Goal: Task Accomplishment & Management: Use online tool/utility

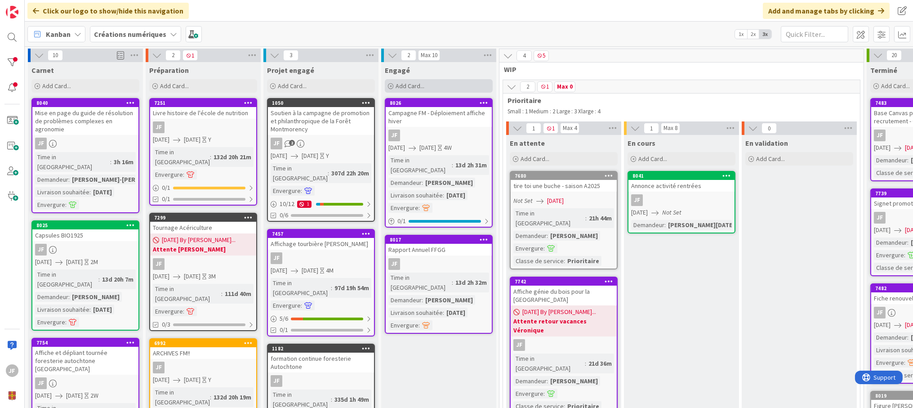
click at [421, 84] on span "Add Card..." at bounding box center [410, 86] width 29 height 8
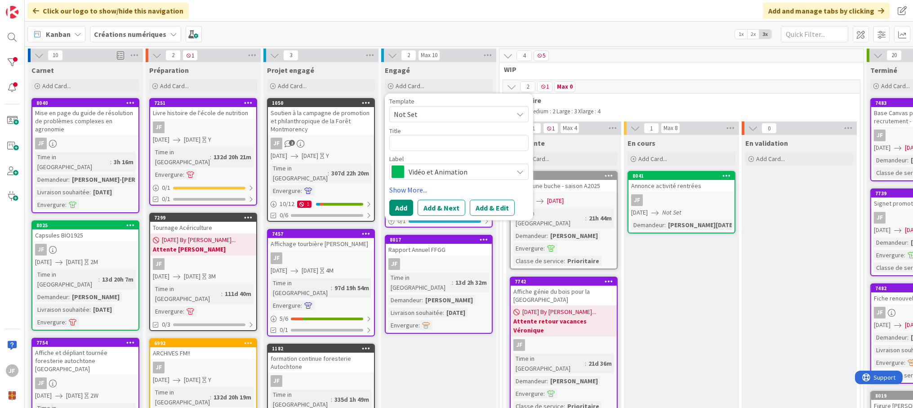
type textarea "x"
type textarea "A"
type textarea "x"
type textarea "Af"
type textarea "x"
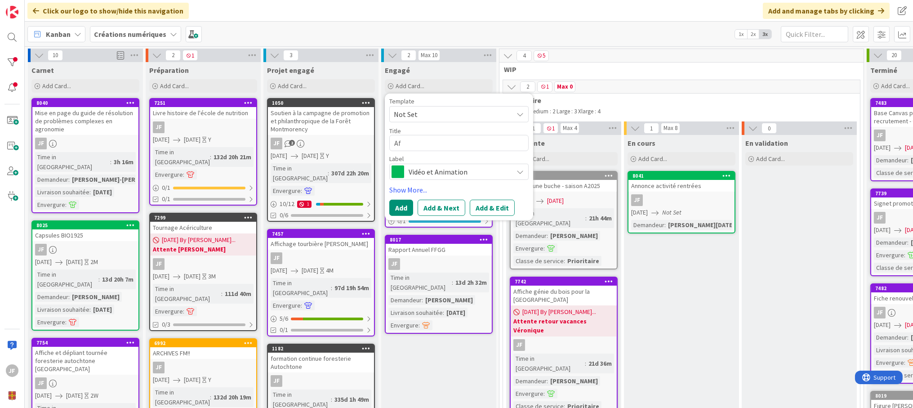
type textarea "Aff"
type textarea "x"
type textarea "Affi"
type textarea "x"
type textarea "Affic"
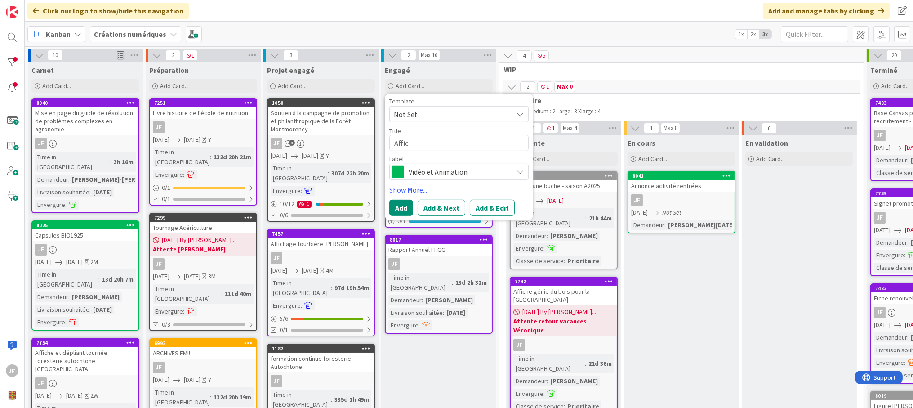
type textarea "x"
type textarea "Affich"
type textarea "x"
type textarea "Affiche"
type textarea "x"
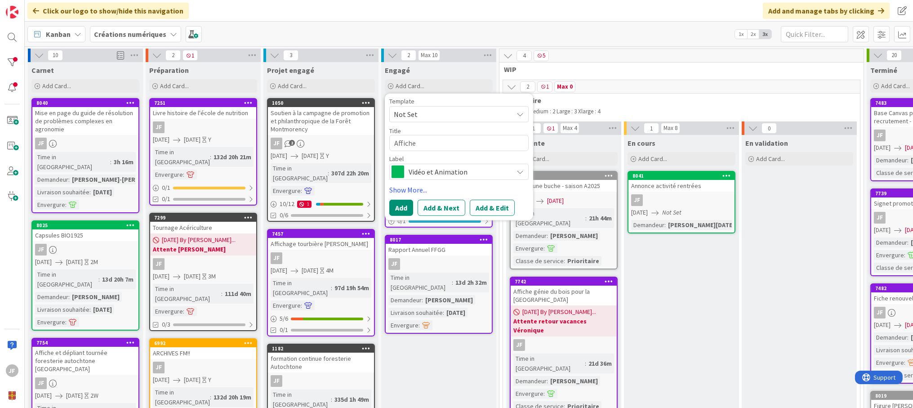
type textarea "Affiche"
type textarea "x"
type textarea "Affiche"
type textarea "x"
type textarea "Affich"
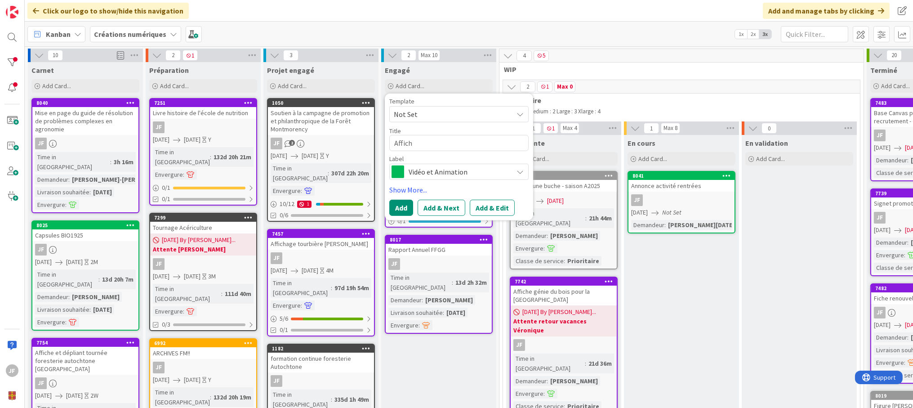
drag, startPoint x: 437, startPoint y: 144, endPoint x: 389, endPoint y: 143, distance: 48.1
click at [389, 143] on div "Template Not Set Title 6 / 128 Affich Label Vidéo et Animation Show More... Add…" at bounding box center [459, 157] width 148 height 127
click at [326, 83] on div "Add Card..." at bounding box center [321, 85] width 108 height 13
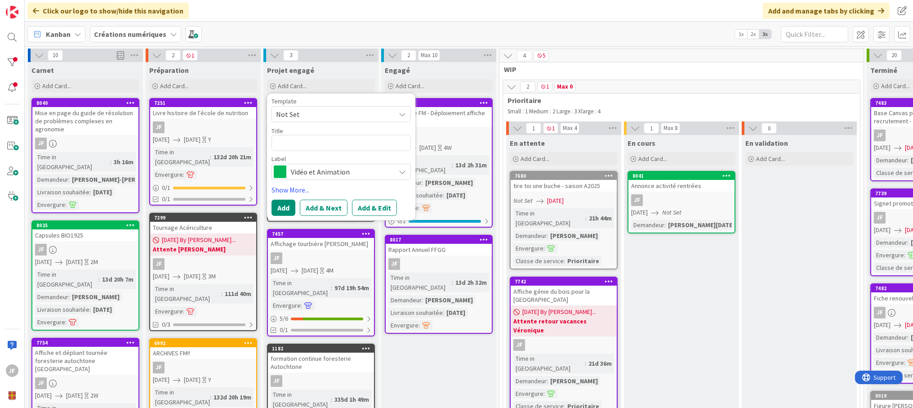
click at [363, 170] on span "Vidéo et Animation" at bounding box center [341, 172] width 100 height 13
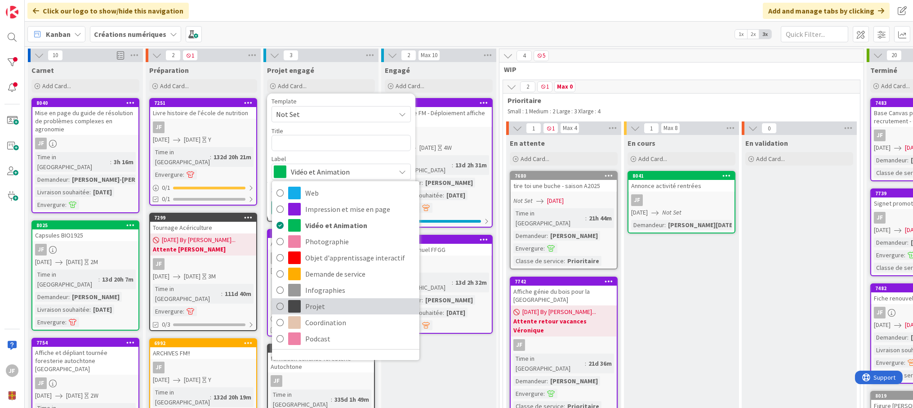
click at [334, 309] on span "Projet" at bounding box center [360, 306] width 110 height 13
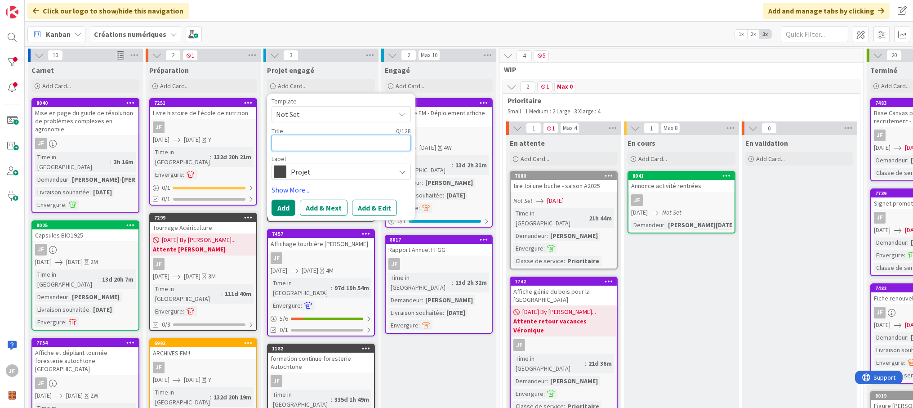
click at [289, 142] on textarea at bounding box center [341, 143] width 139 height 16
type textarea "x"
type textarea "C"
type textarea "x"
type textarea "Co"
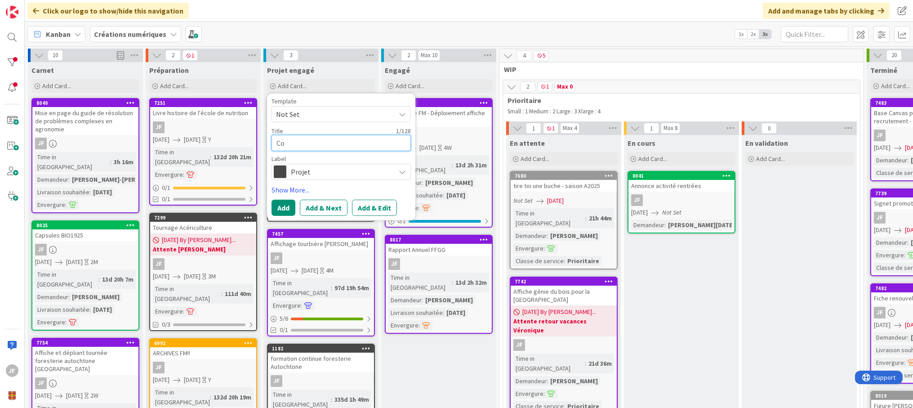
type textarea "x"
type textarea "Col"
type textarea "x"
type textarea "Coll"
type textarea "x"
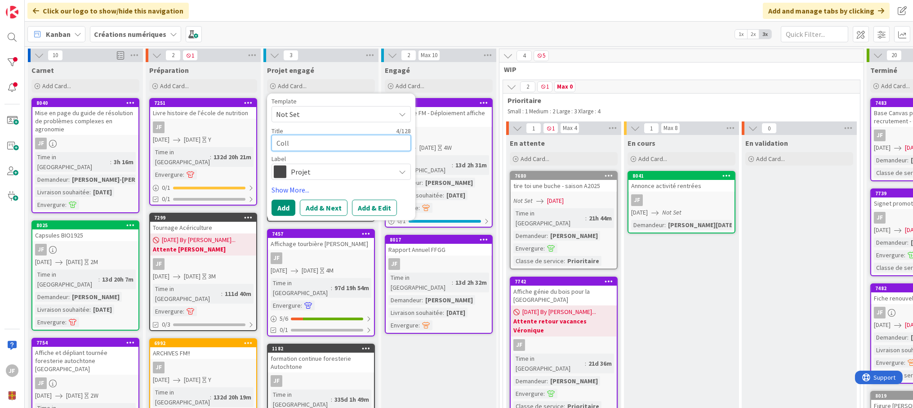
type textarea "Collo"
type textarea "x"
type textarea "Colloq"
type textarea "x"
type textarea "Colloqu"
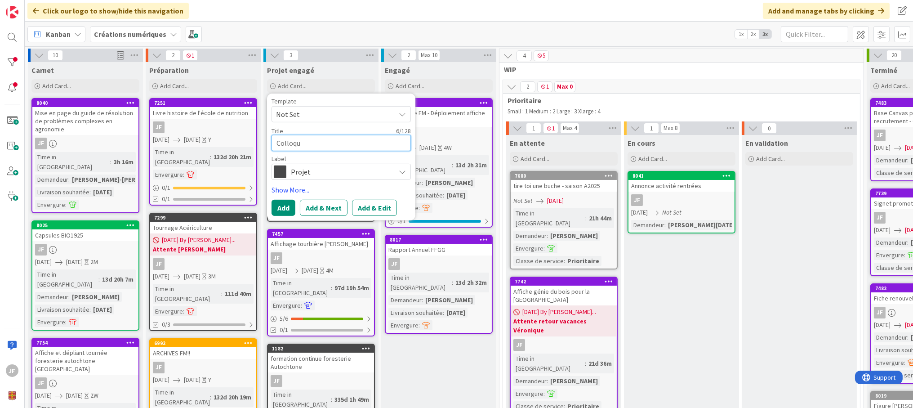
type textarea "x"
type textarea "Colloque"
type textarea "x"
type textarea "Colloque"
type textarea "x"
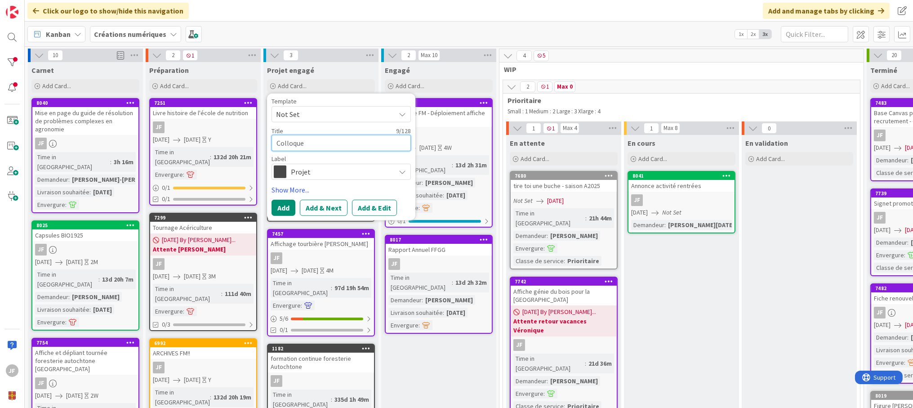
type textarea "Colloque C"
type textarea "x"
type textarea "Colloque CR"
type textarea "x"
type textarea "Colloque CRE"
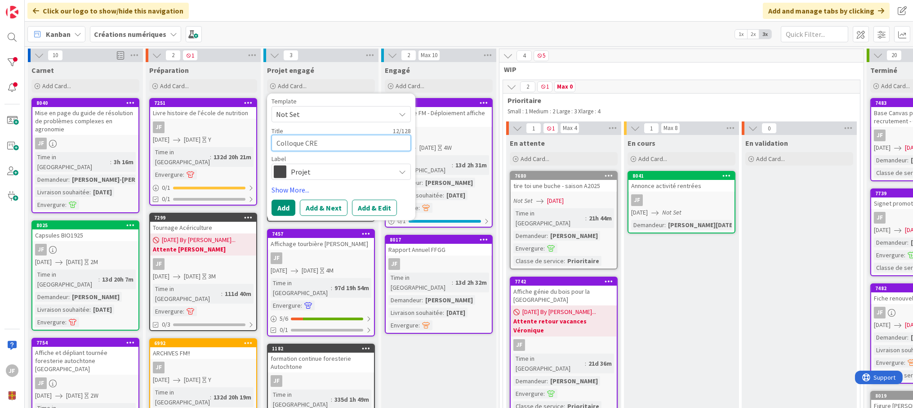
type textarea "x"
type textarea "Colloque CREI"
type textarea "x"
type textarea "Colloque CREIP"
click at [365, 209] on button "Add & Edit" at bounding box center [374, 208] width 45 height 16
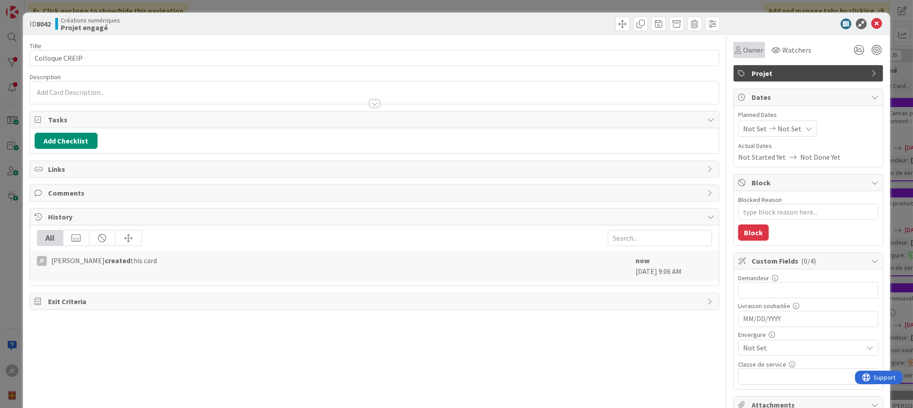
click at [747, 49] on span "Owner" at bounding box center [753, 50] width 20 height 11
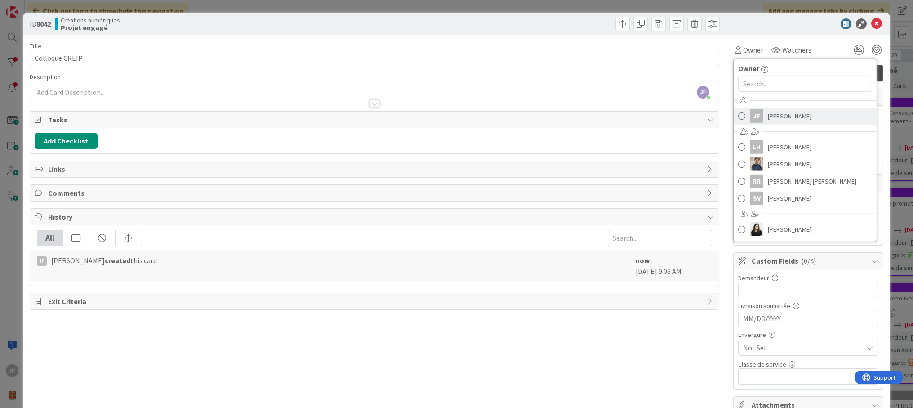
click at [769, 114] on span "[PERSON_NAME]" at bounding box center [790, 115] width 44 height 13
type textarea "x"
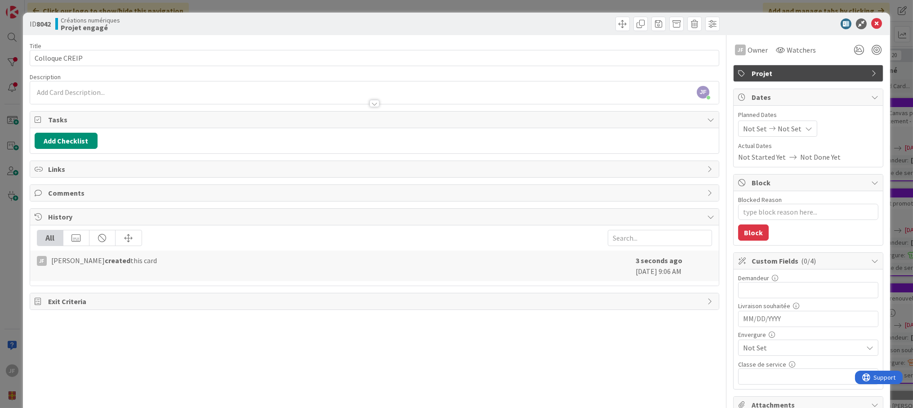
click at [753, 124] on span "Not Set" at bounding box center [755, 128] width 24 height 11
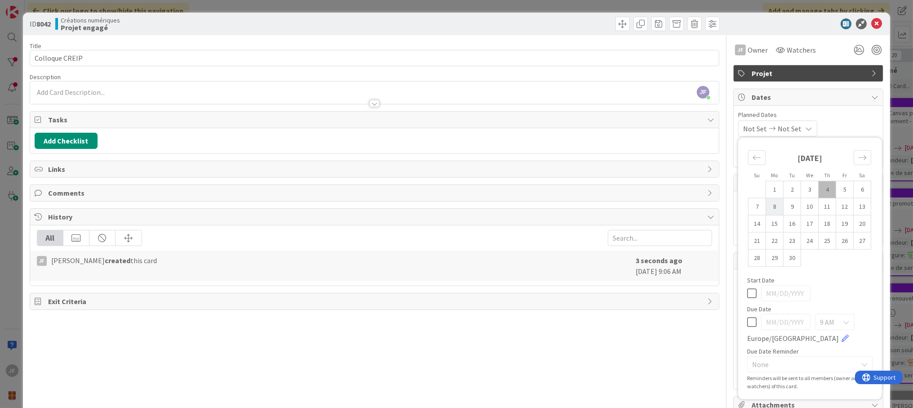
click at [767, 208] on td "8" at bounding box center [775, 206] width 18 height 17
type input "[DATE]"
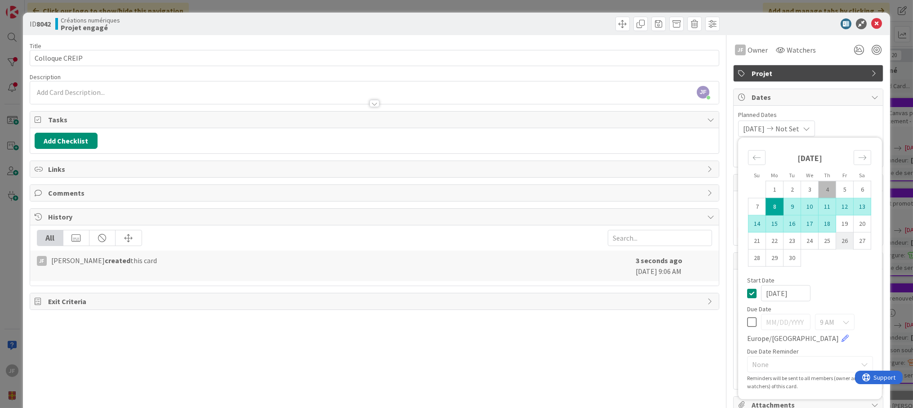
type textarea "x"
click at [837, 237] on td "26" at bounding box center [846, 240] width 18 height 17
type input "[DATE]"
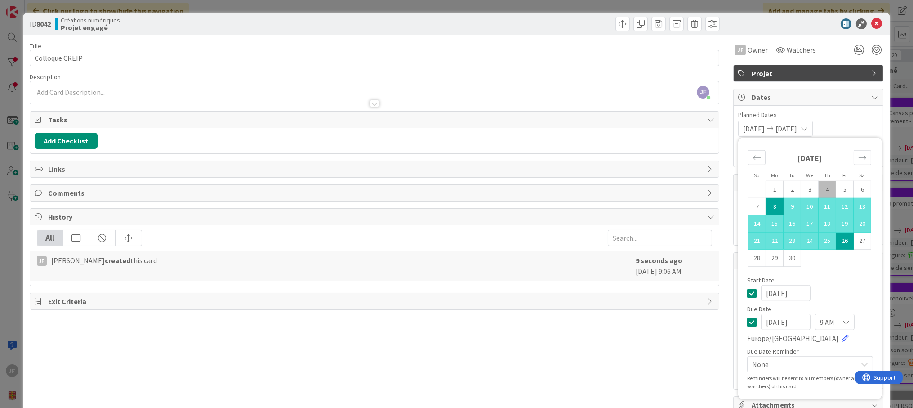
type textarea "x"
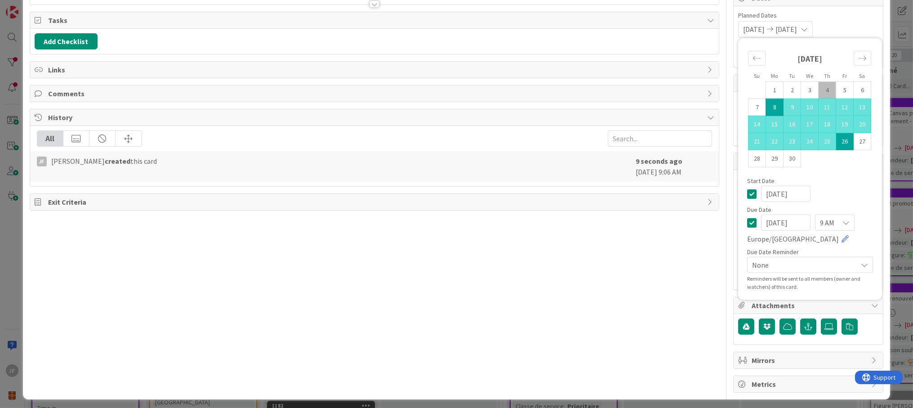
scroll to position [100, 0]
click at [846, 177] on div "Start Date" at bounding box center [810, 180] width 126 height 6
click at [686, 237] on div "Title 14 / 128 Colloque CREIP Description JF [PERSON_NAME] just joined JF Owner…" at bounding box center [375, 163] width 690 height 457
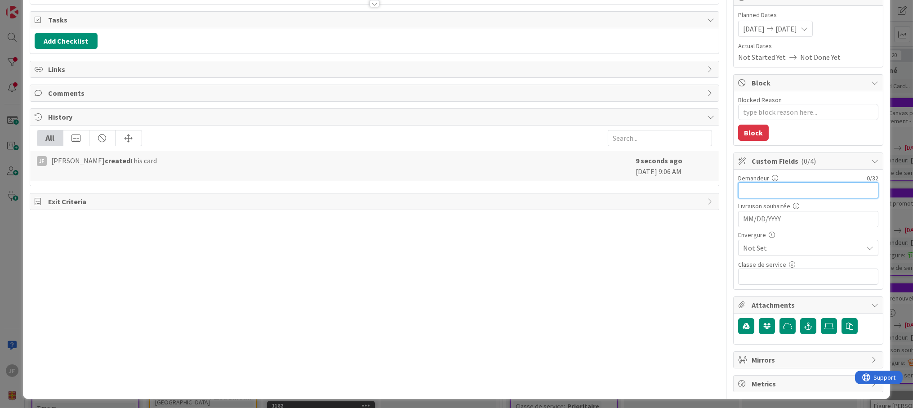
click at [787, 185] on input "text" at bounding box center [809, 190] width 140 height 16
click at [763, 194] on input "text" at bounding box center [809, 190] width 140 height 16
paste input "[PERSON_NAME] <yeuk-yin.chiu.1@u"
type input "[PERSON_NAME] <yeuk-yin.chiu.1@u"
type textarea "x"
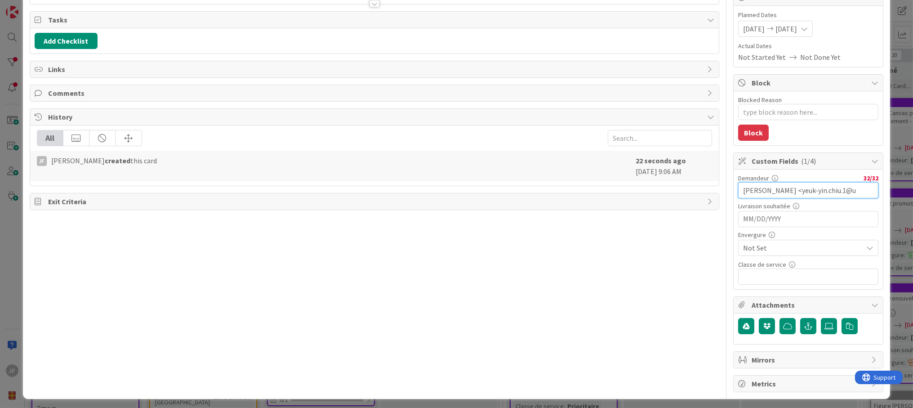
drag, startPoint x: 777, startPoint y: 188, endPoint x: 871, endPoint y: 179, distance: 94.4
click at [871, 179] on div "Demandeur 32 / 32 [PERSON_NAME] <yeuk-yin.chiu.1@u" at bounding box center [809, 186] width 140 height 24
type input "[PERSON_NAME]"
type textarea "x"
type input "[PERSON_NAME]"
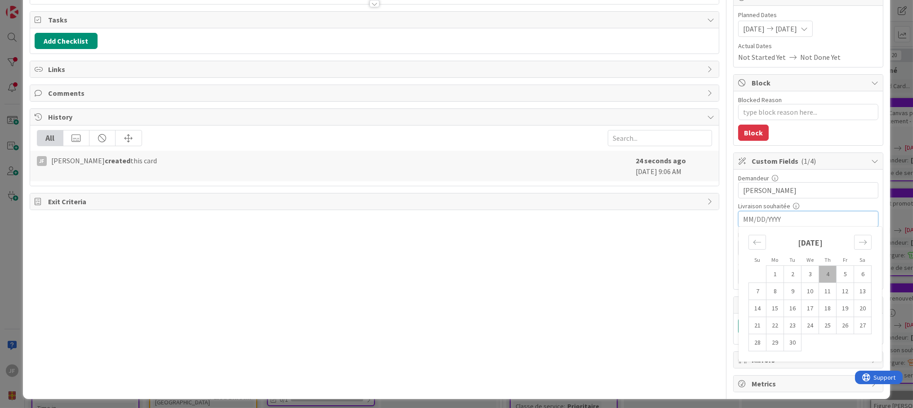
click at [770, 218] on input "MM/DD/YYYY" at bounding box center [808, 218] width 130 height 15
click at [837, 326] on td "26" at bounding box center [846, 325] width 18 height 17
type textarea "x"
type input "[DATE]"
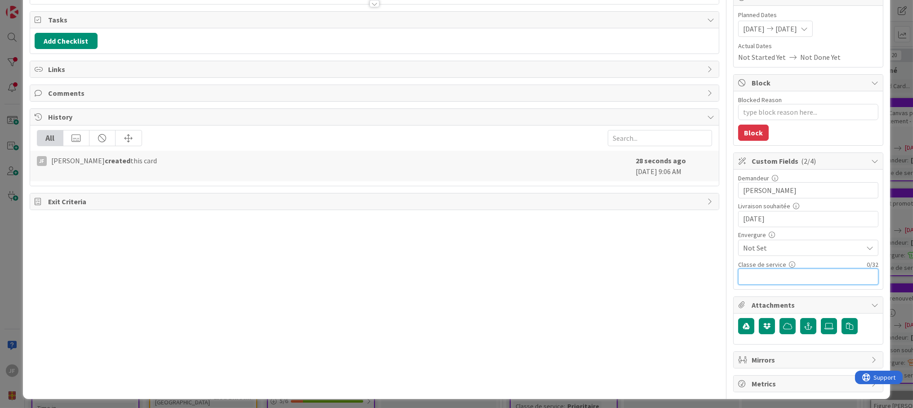
click at [796, 272] on input "text" at bounding box center [809, 277] width 140 height 16
click at [780, 242] on span "Not Set" at bounding box center [800, 248] width 115 height 13
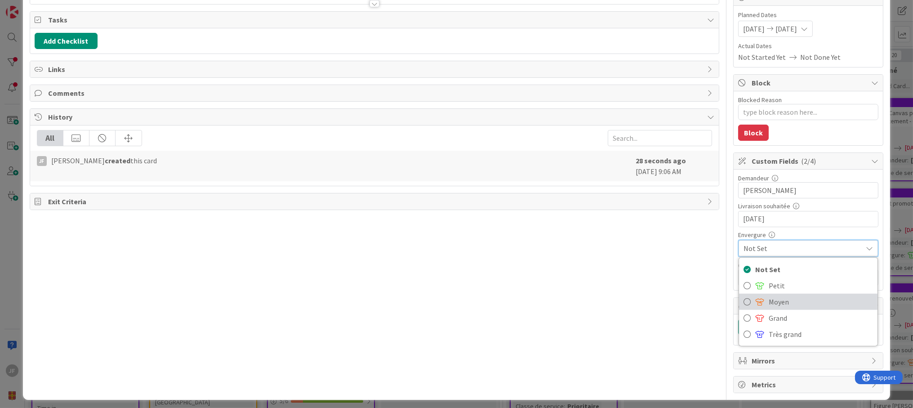
click at [770, 300] on span "Moyen" at bounding box center [821, 301] width 104 height 13
type textarea "x"
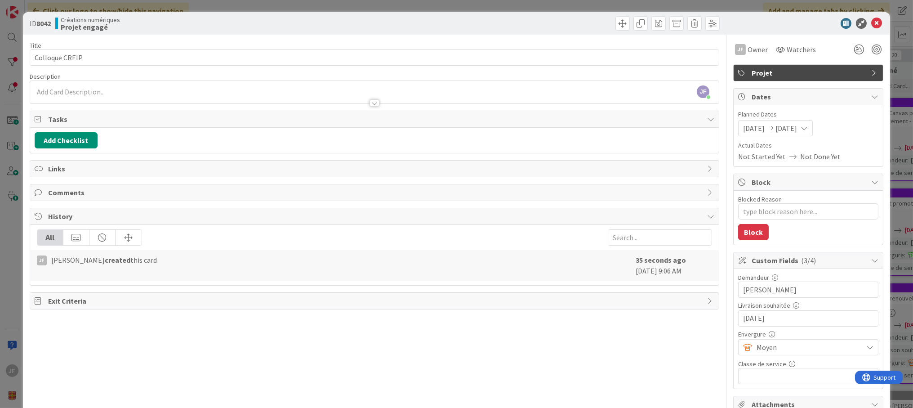
scroll to position [0, 0]
click at [70, 143] on button "Add Checklist" at bounding box center [66, 141] width 63 height 16
click at [73, 140] on button "Add Checklist" at bounding box center [66, 141] width 63 height 16
type input "tâches"
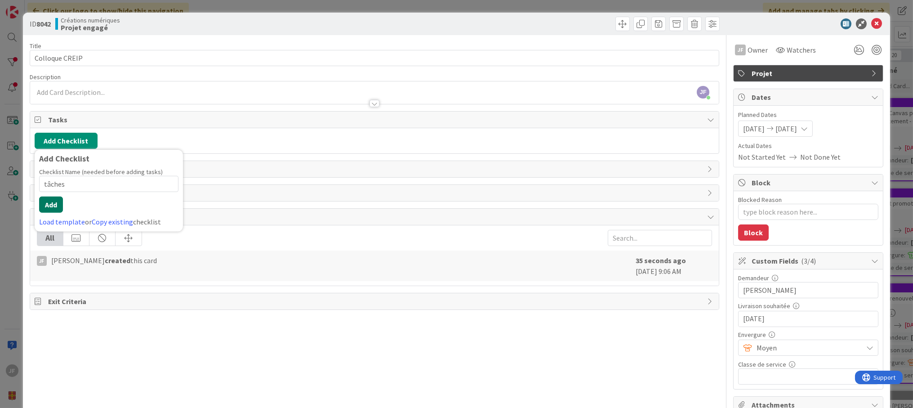
click at [51, 199] on button "Add" at bounding box center [51, 205] width 24 height 16
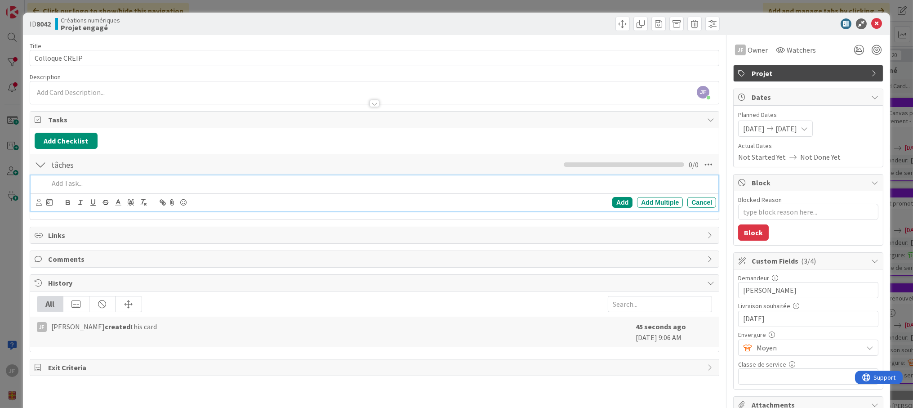
type textarea "x"
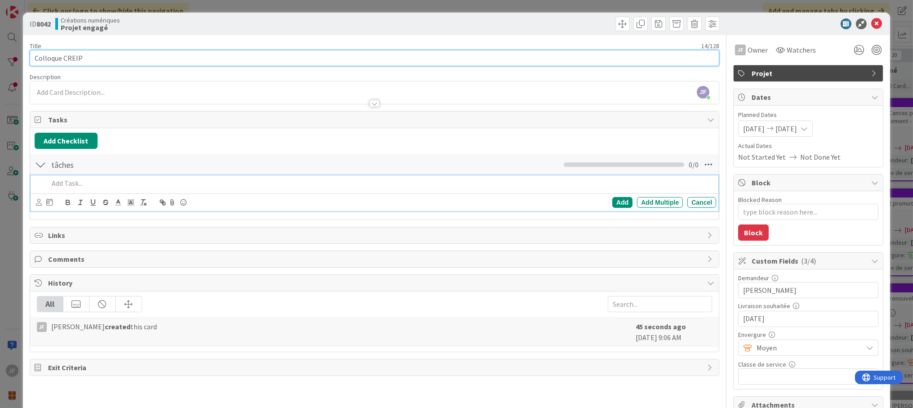
drag, startPoint x: 82, startPoint y: 61, endPoint x: 14, endPoint y: 56, distance: 68.5
click at [14, 56] on div "ID 8042 Créations numériques Projet engagé Title 14 / 128 Colloque CREIP Descri…" at bounding box center [456, 204] width 913 height 408
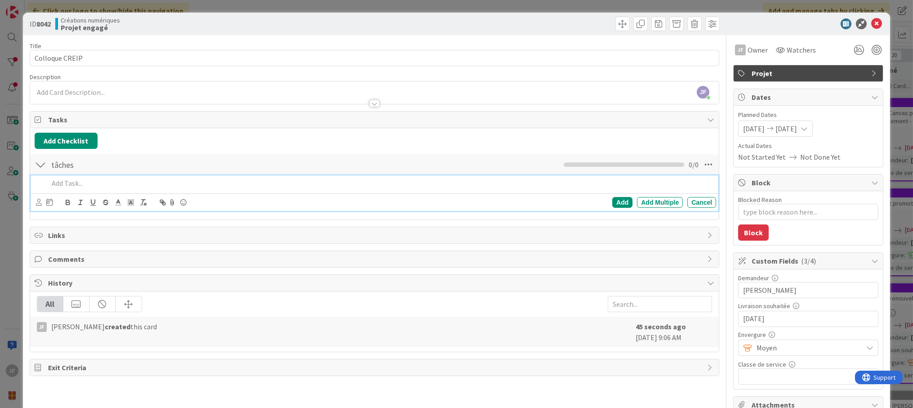
click at [64, 186] on p at bounding box center [381, 183] width 664 height 10
paste div
click at [621, 202] on div "Add" at bounding box center [623, 202] width 20 height 11
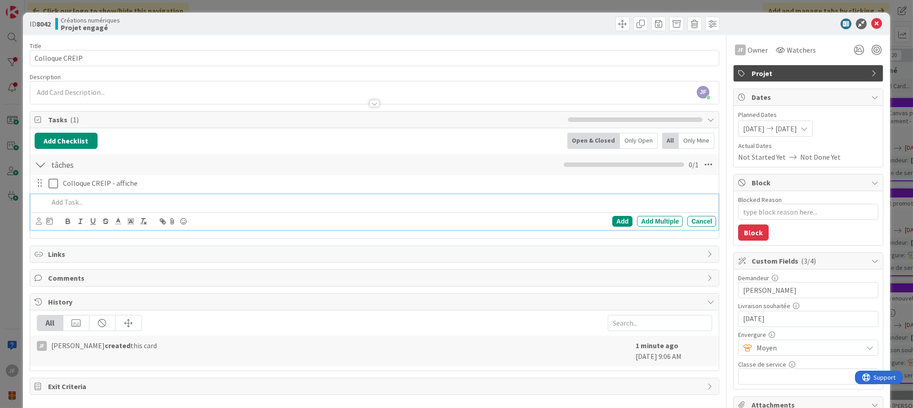
click at [70, 199] on p at bounding box center [381, 202] width 664 height 10
click at [613, 221] on div "Add" at bounding box center [623, 221] width 20 height 11
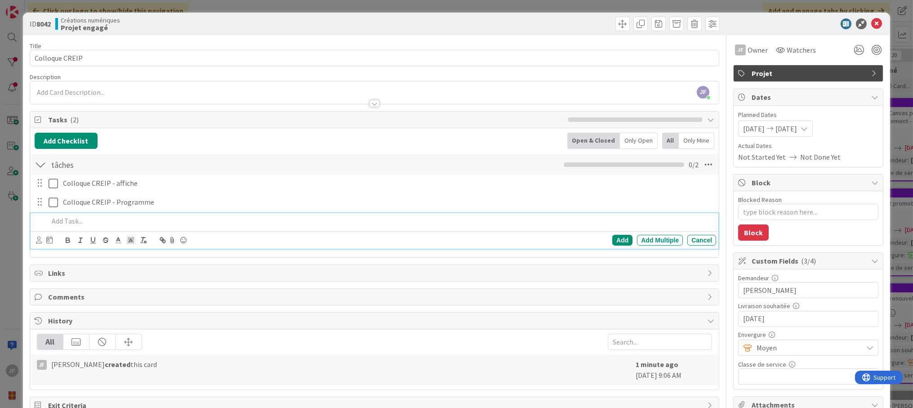
click at [78, 222] on p at bounding box center [381, 221] width 664 height 10
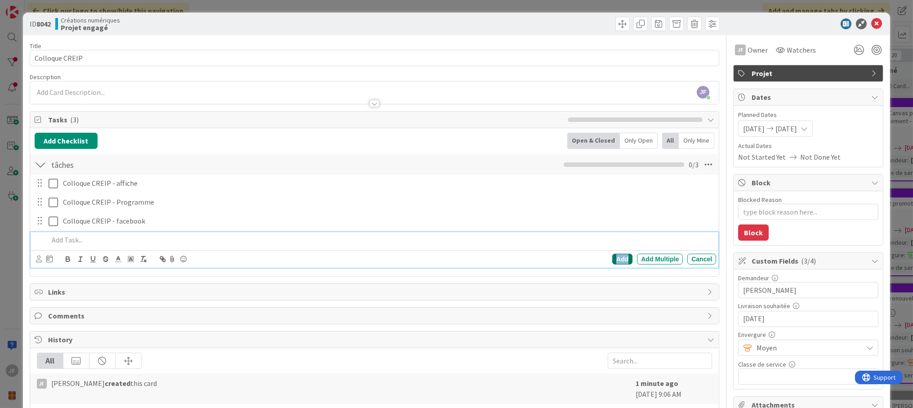
click at [621, 258] on div "Add" at bounding box center [623, 259] width 20 height 11
click at [78, 239] on p at bounding box center [381, 240] width 664 height 10
click at [617, 259] on div "Add" at bounding box center [623, 259] width 20 height 11
click at [803, 343] on span "Moyen" at bounding box center [808, 347] width 102 height 13
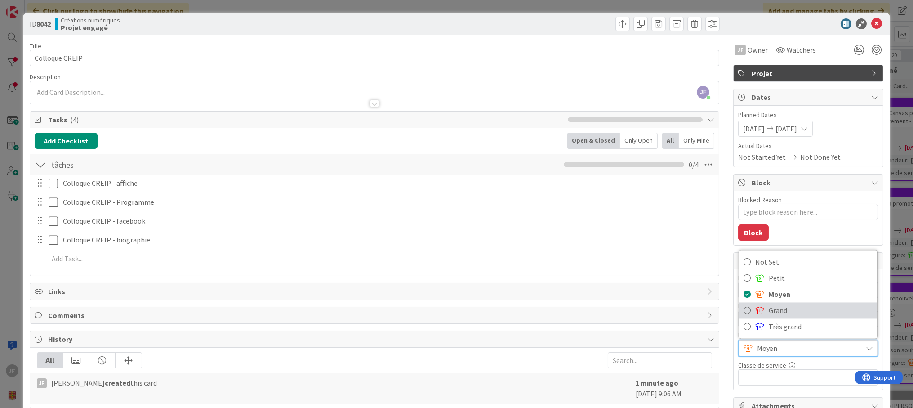
click at [785, 304] on span "Grand" at bounding box center [821, 310] width 104 height 13
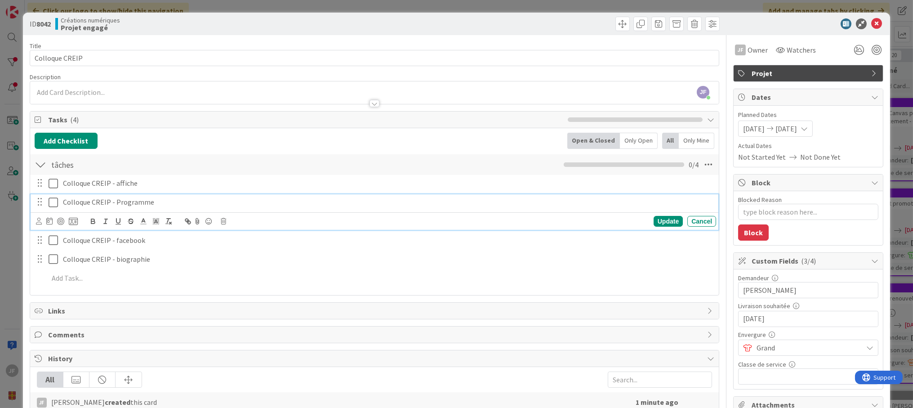
click at [273, 205] on p "Colloque CREIP - Programme" at bounding box center [388, 202] width 650 height 10
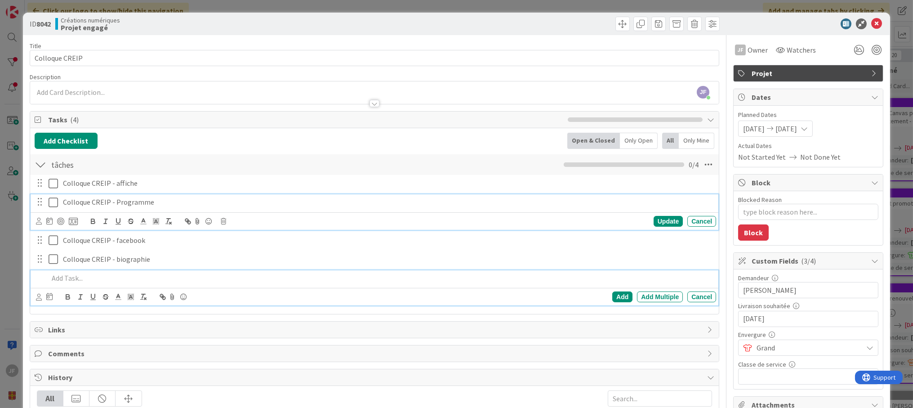
click at [351, 270] on div at bounding box center [380, 278] width 671 height 16
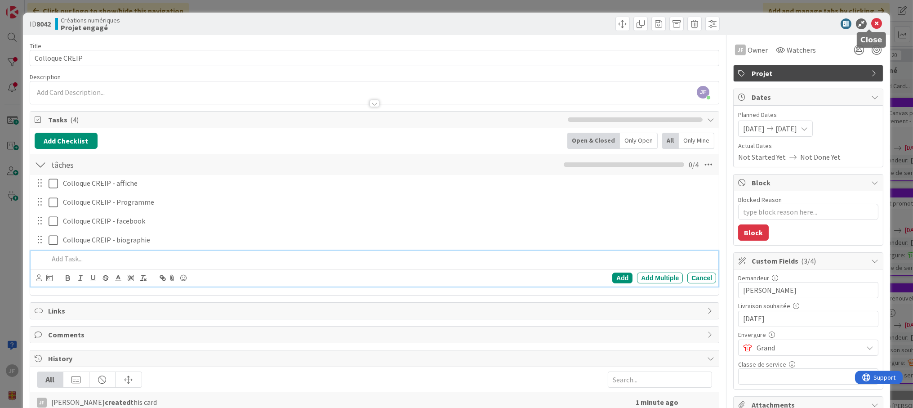
click at [872, 24] on icon at bounding box center [877, 23] width 11 height 11
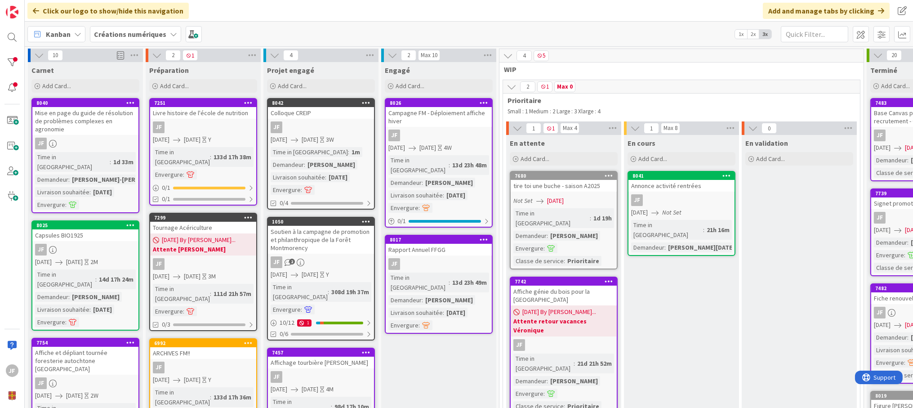
click at [344, 140] on div "[DATE] [DATE] 3W" at bounding box center [322, 139] width 103 height 9
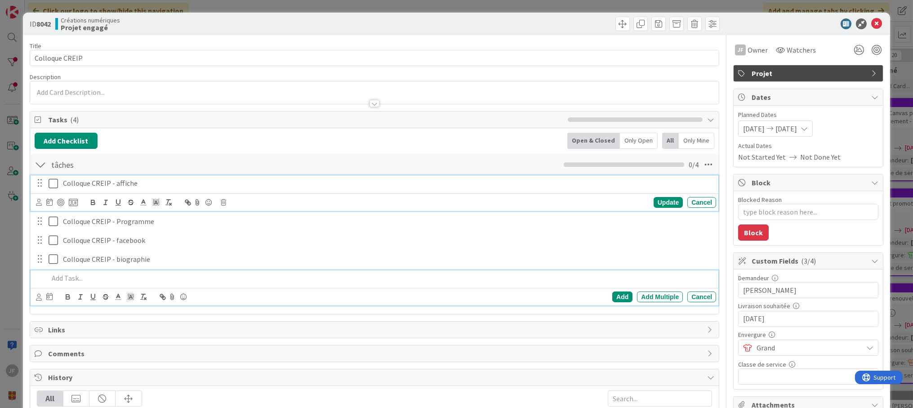
click at [76, 182] on p "Colloque CREIP - affiche" at bounding box center [388, 183] width 650 height 10
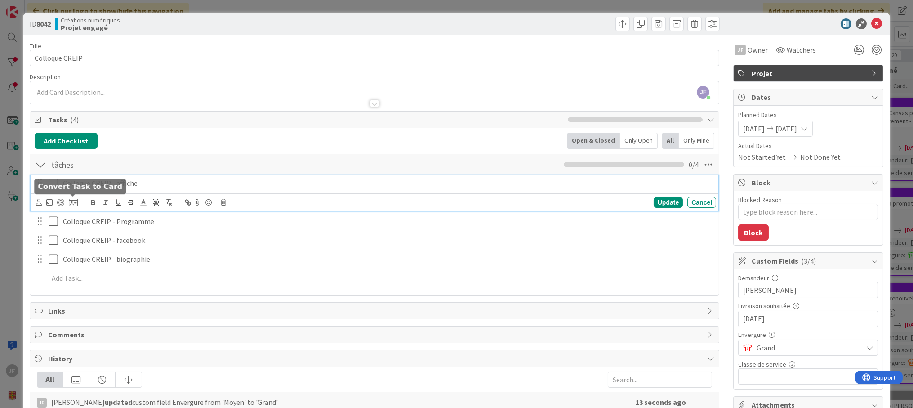
click at [73, 201] on icon at bounding box center [73, 202] width 9 height 8
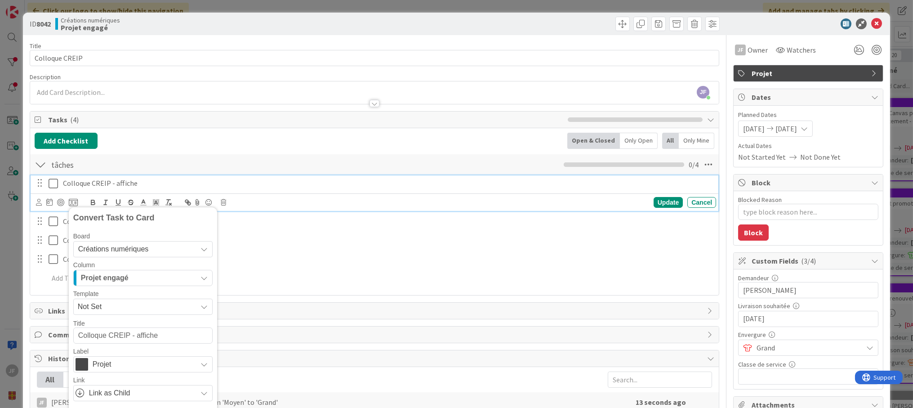
click at [195, 246] on div "Créations numériques" at bounding box center [142, 249] width 139 height 16
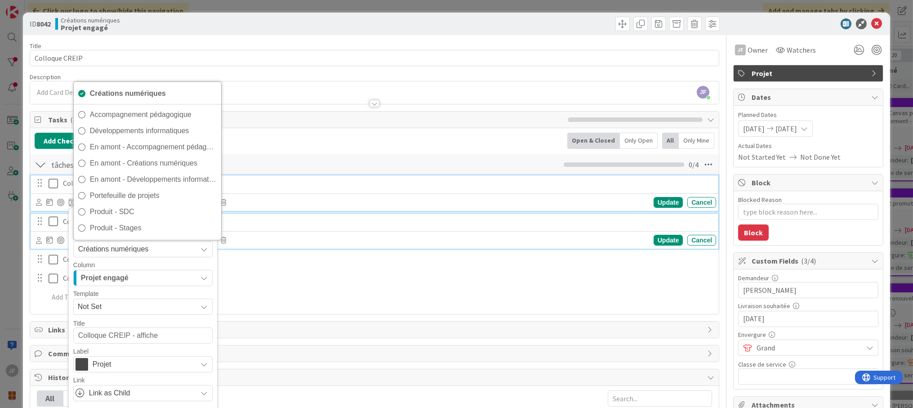
click at [340, 220] on p "Colloque CREIP - Programme" at bounding box center [388, 221] width 650 height 10
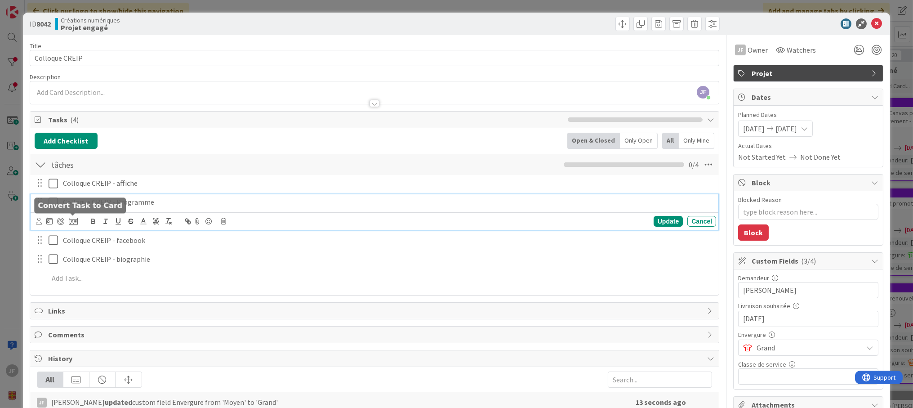
click at [76, 218] on icon at bounding box center [73, 221] width 9 height 8
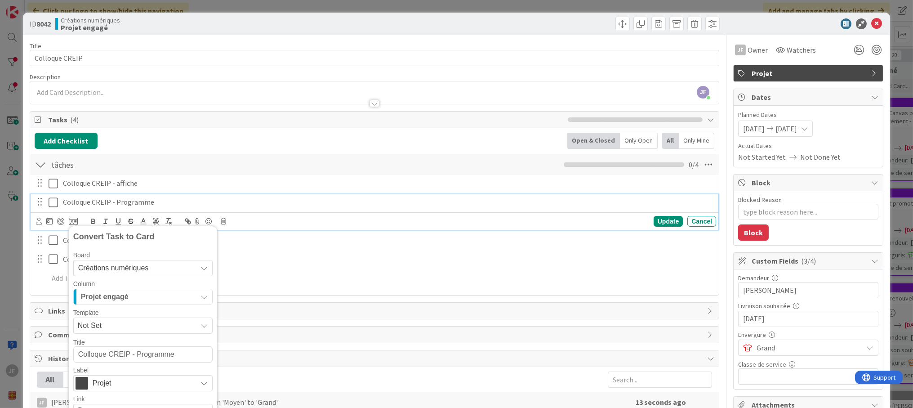
click at [130, 296] on div "Projet engagé" at bounding box center [138, 297] width 118 height 14
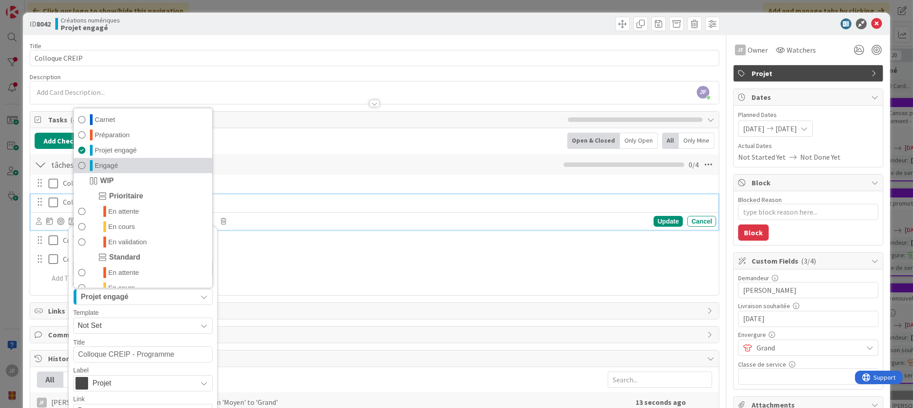
click at [115, 164] on span "Engagé" at bounding box center [106, 165] width 23 height 11
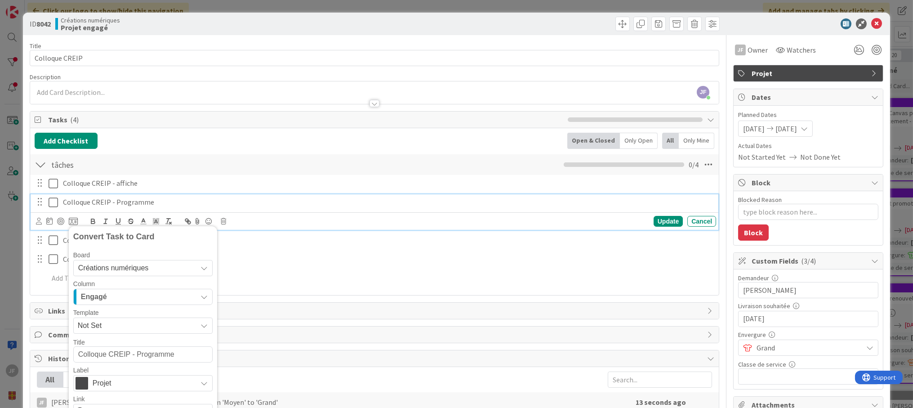
click at [142, 377] on span "Projet" at bounding box center [143, 383] width 100 height 13
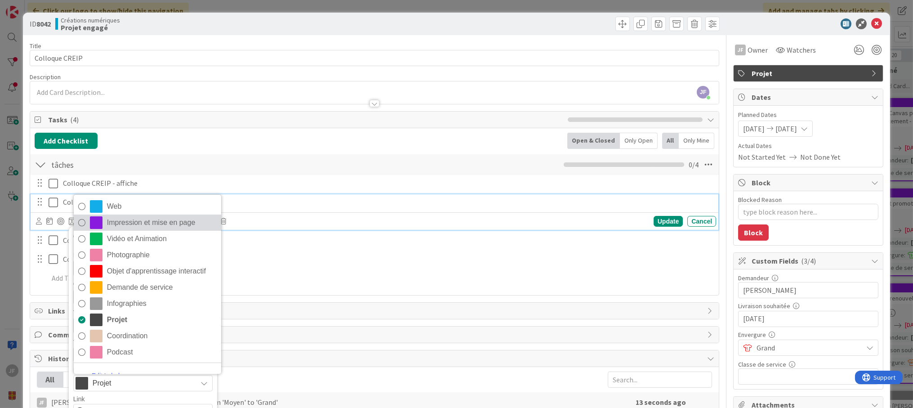
click at [134, 224] on span "Impression et mise en page" at bounding box center [162, 222] width 110 height 13
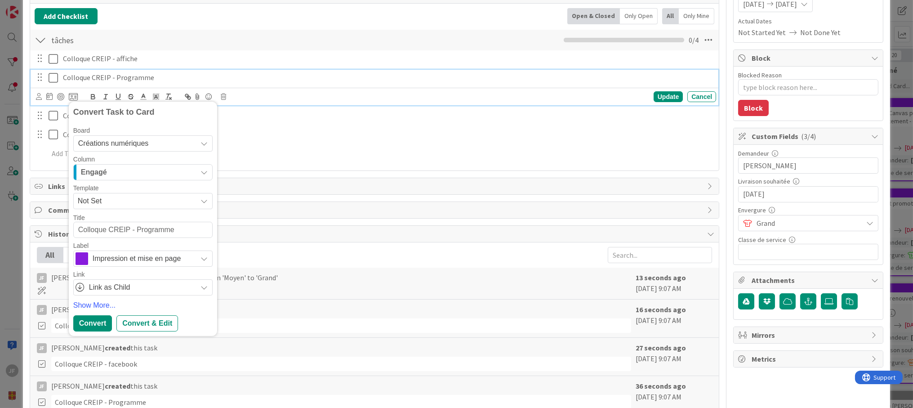
scroll to position [150, 0]
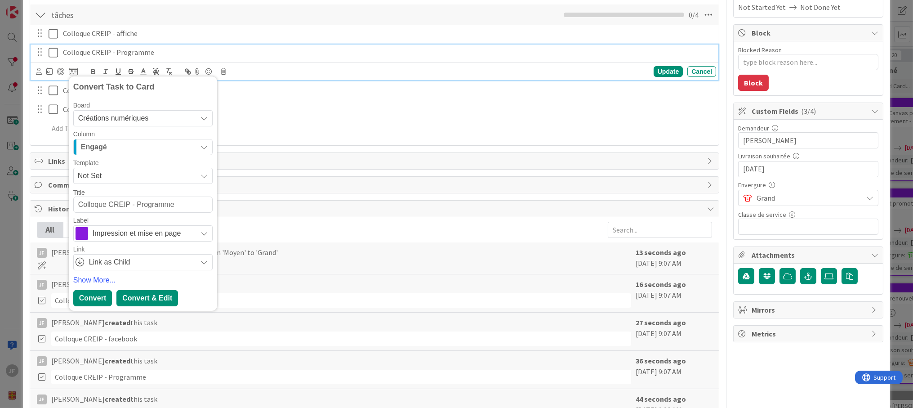
click at [149, 295] on div "Convert & Edit" at bounding box center [147, 298] width 62 height 16
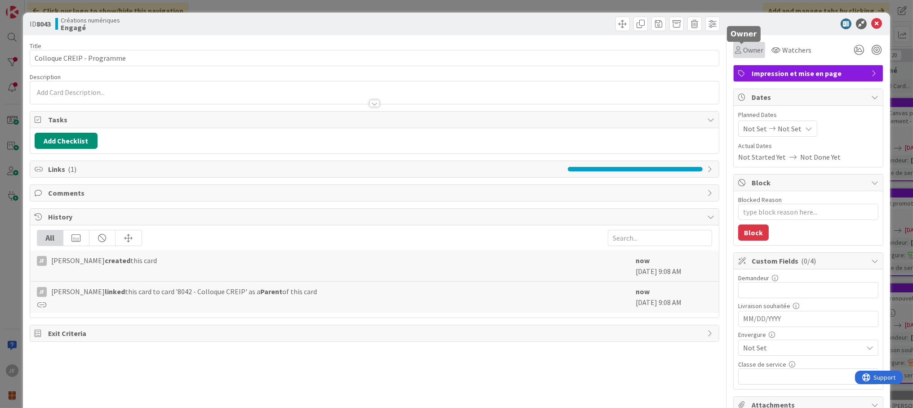
click at [743, 50] on span "Owner" at bounding box center [753, 50] width 20 height 11
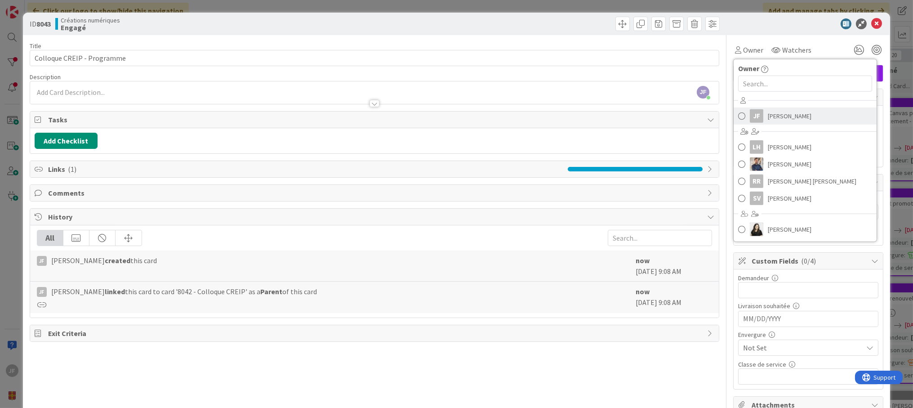
click at [754, 111] on div "JF" at bounding box center [756, 115] width 13 height 13
type textarea "x"
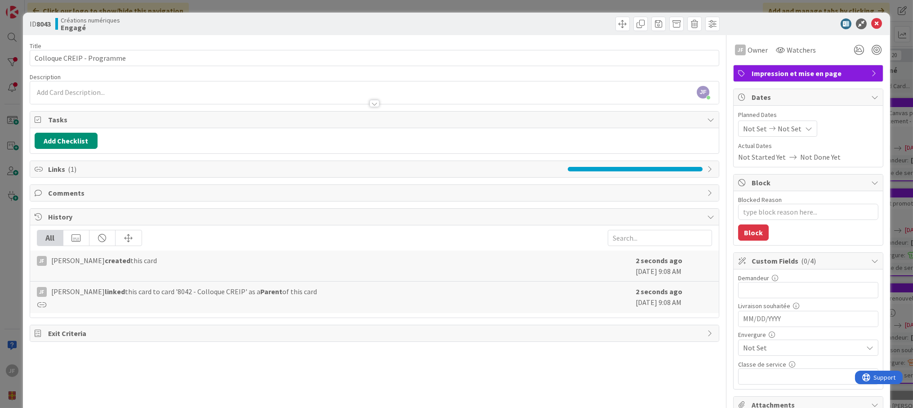
click at [755, 124] on span "Not Set" at bounding box center [755, 128] width 24 height 11
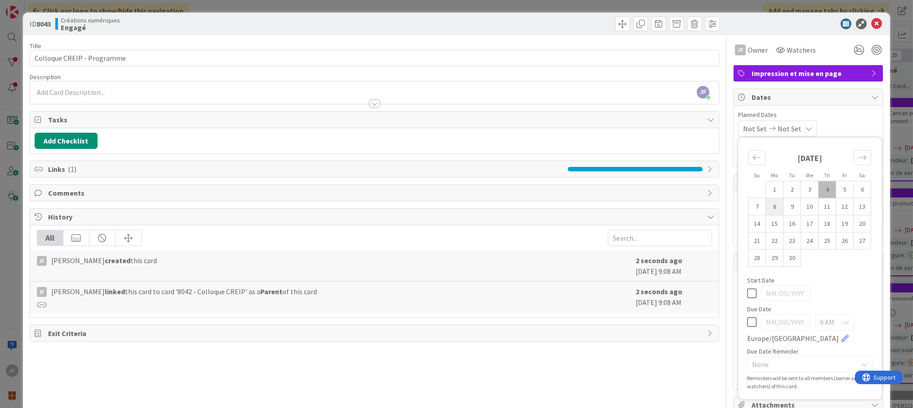
click at [767, 209] on td "8" at bounding box center [775, 206] width 18 height 17
type input "[DATE]"
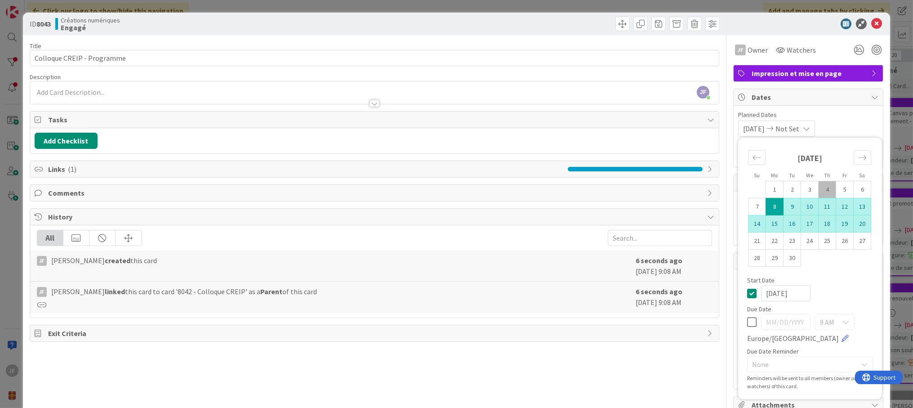
type textarea "x"
click at [838, 220] on td "19" at bounding box center [846, 223] width 18 height 17
type input "[DATE]"
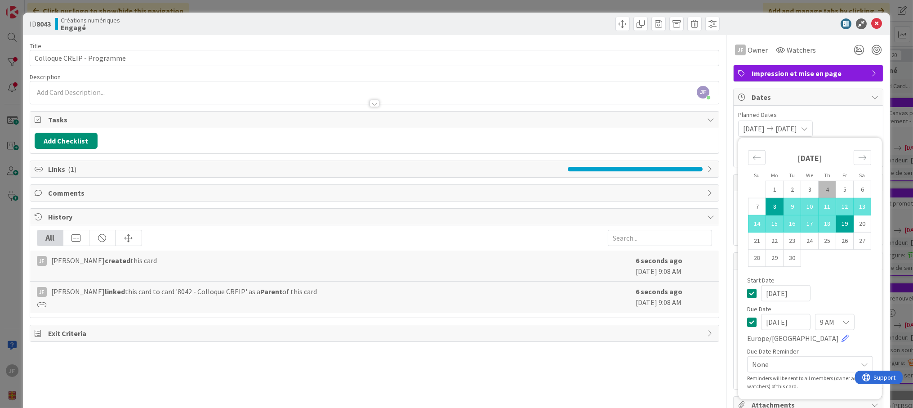
click at [681, 364] on div "Title 26 / 128 Colloque CREIP - Programme Description JF [PERSON_NAME] just joi…" at bounding box center [375, 263] width 690 height 457
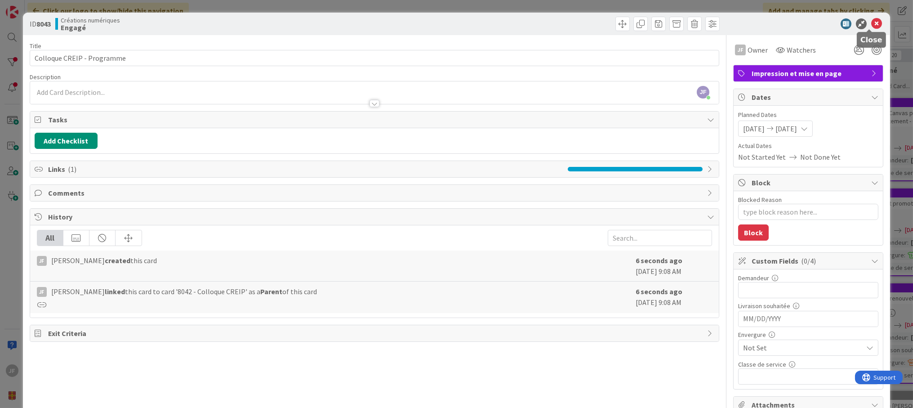
click at [872, 23] on icon at bounding box center [877, 23] width 11 height 11
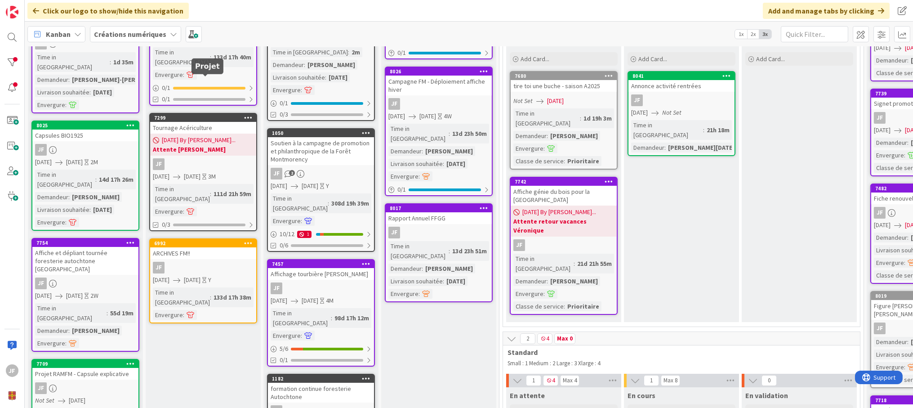
scroll to position [150, 0]
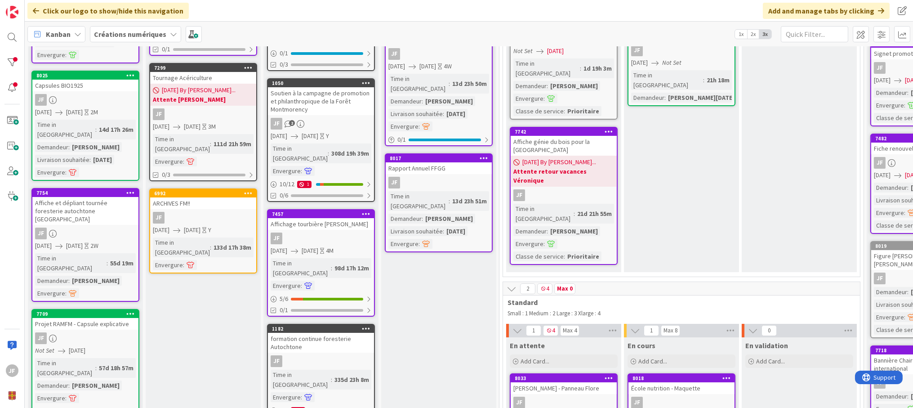
click at [318, 233] on div "JF" at bounding box center [321, 239] width 106 height 12
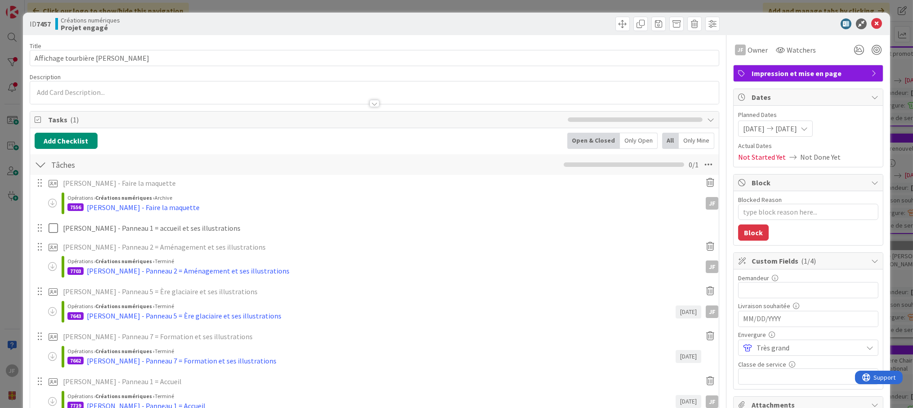
type textarea "x"
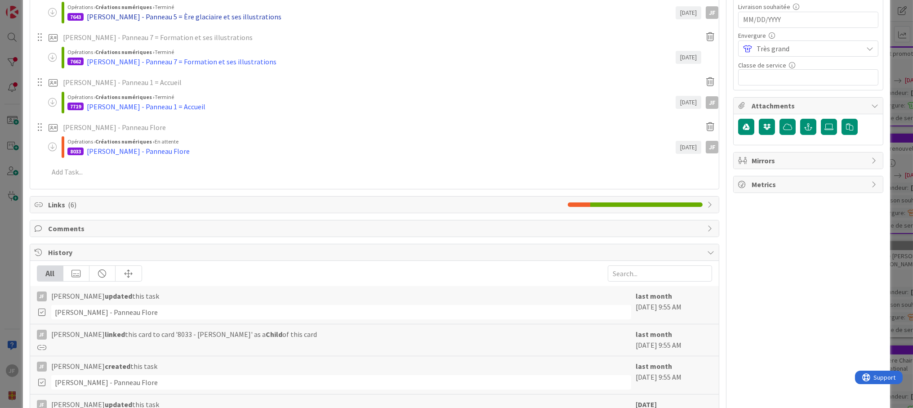
scroll to position [300, 0]
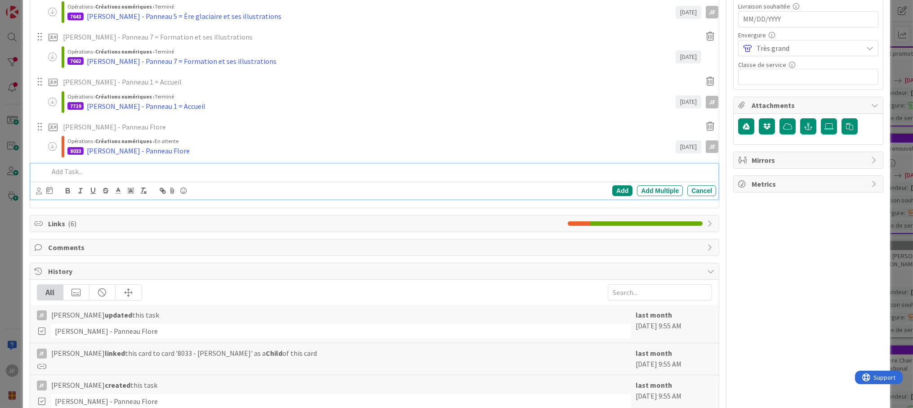
click at [64, 173] on p at bounding box center [381, 171] width 664 height 10
click at [613, 189] on div "Add" at bounding box center [623, 190] width 20 height 11
type textarea "x"
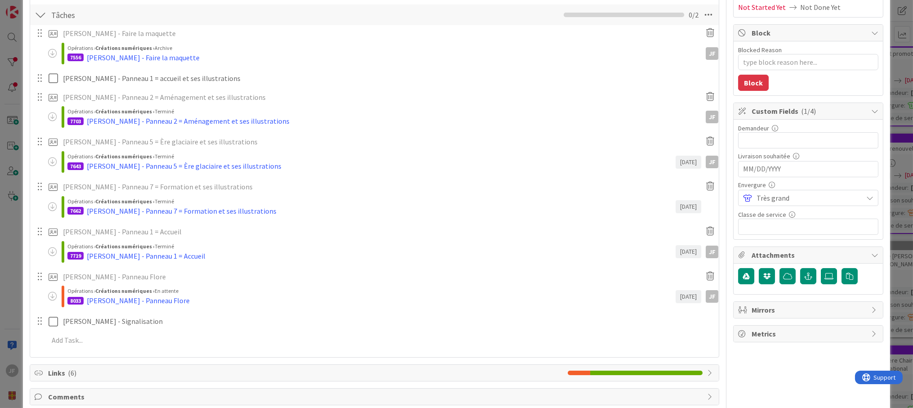
scroll to position [0, 0]
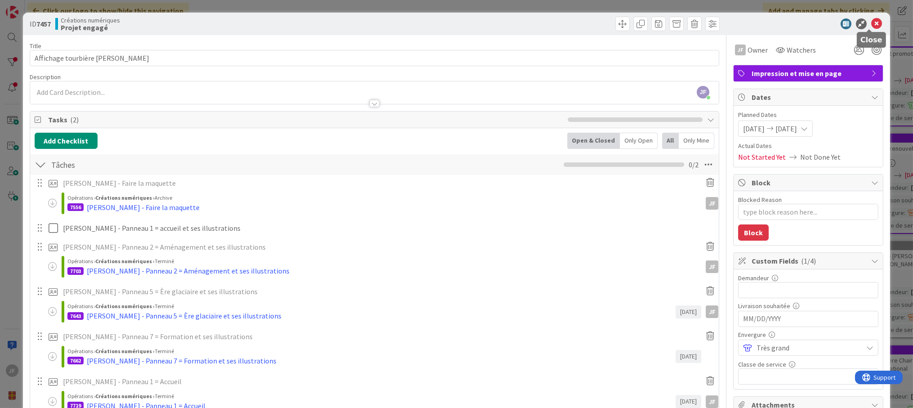
click at [872, 20] on icon at bounding box center [877, 23] width 11 height 11
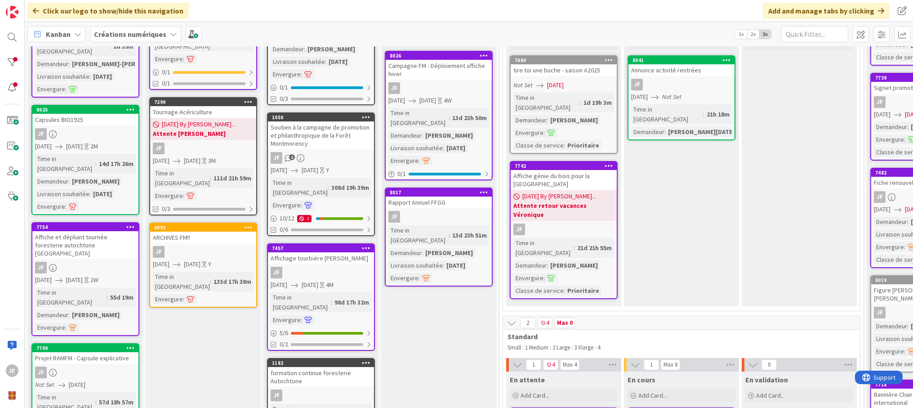
scroll to position [100, 0]
